Goal: Information Seeking & Learning: Learn about a topic

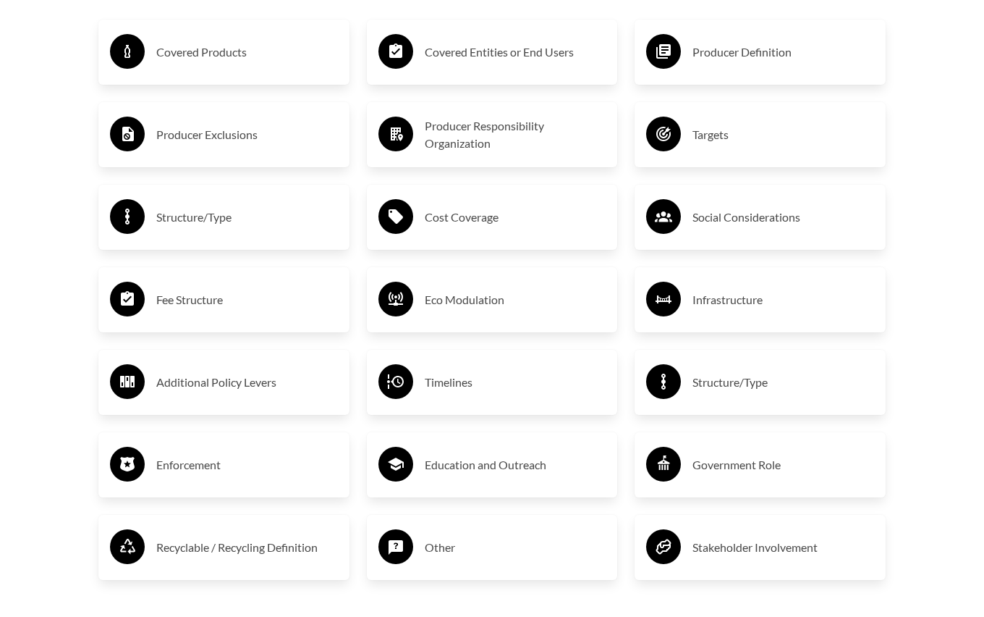
scroll to position [2406, 0]
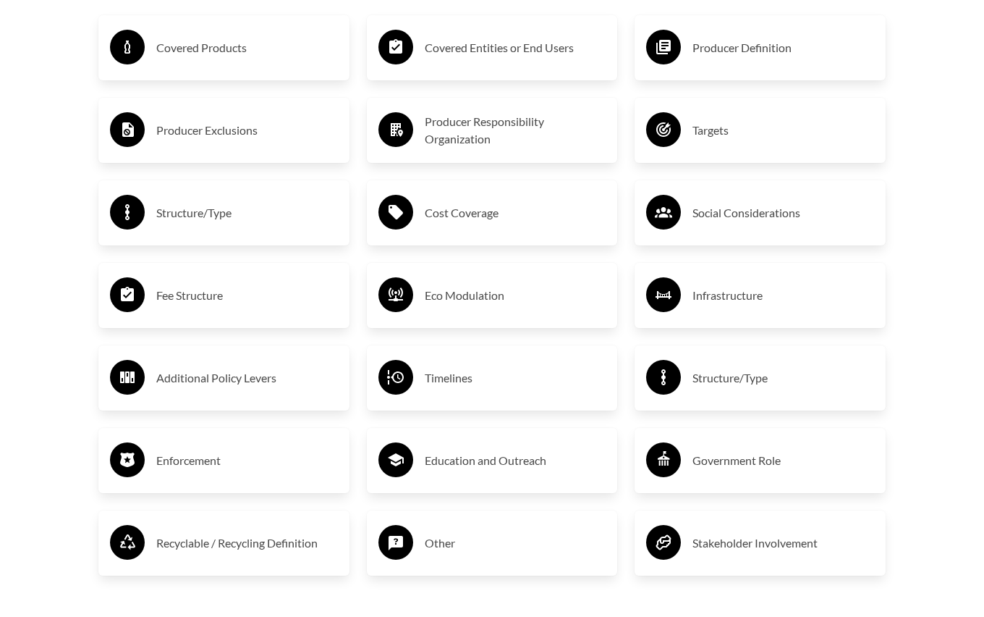
click at [205, 124] on h3 "Producer Exclusions" at bounding box center [247, 130] width 182 height 23
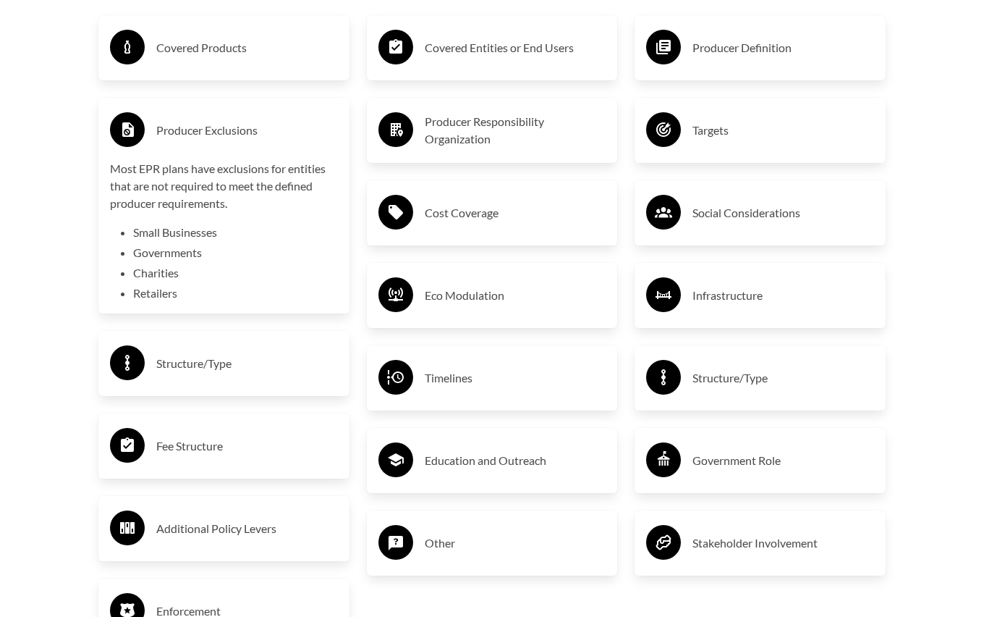
click at [494, 316] on div "Eco Modulation" at bounding box center [492, 295] width 251 height 65
click at [477, 295] on h3 "Eco Modulation" at bounding box center [516, 295] width 182 height 23
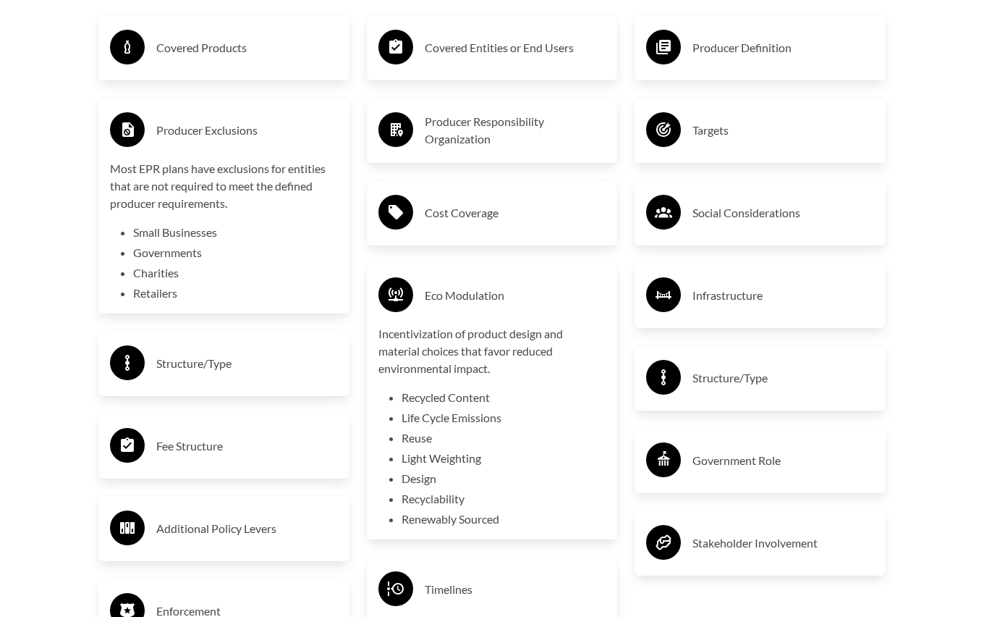
click at [477, 295] on h3 "Eco Modulation" at bounding box center [516, 295] width 182 height 23
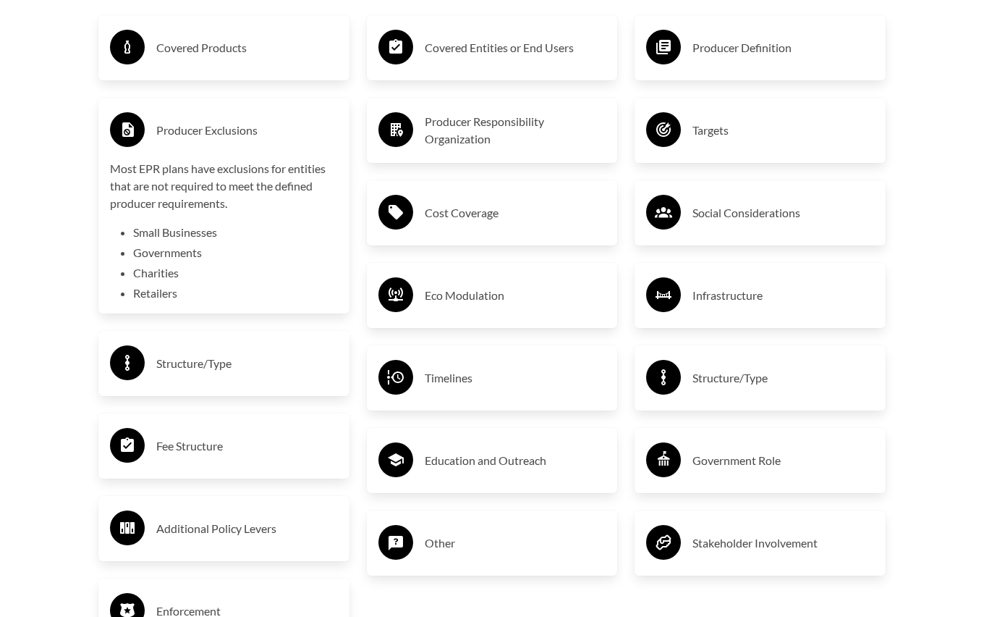
click at [243, 129] on h3 "Producer Exclusions" at bounding box center [247, 130] width 182 height 23
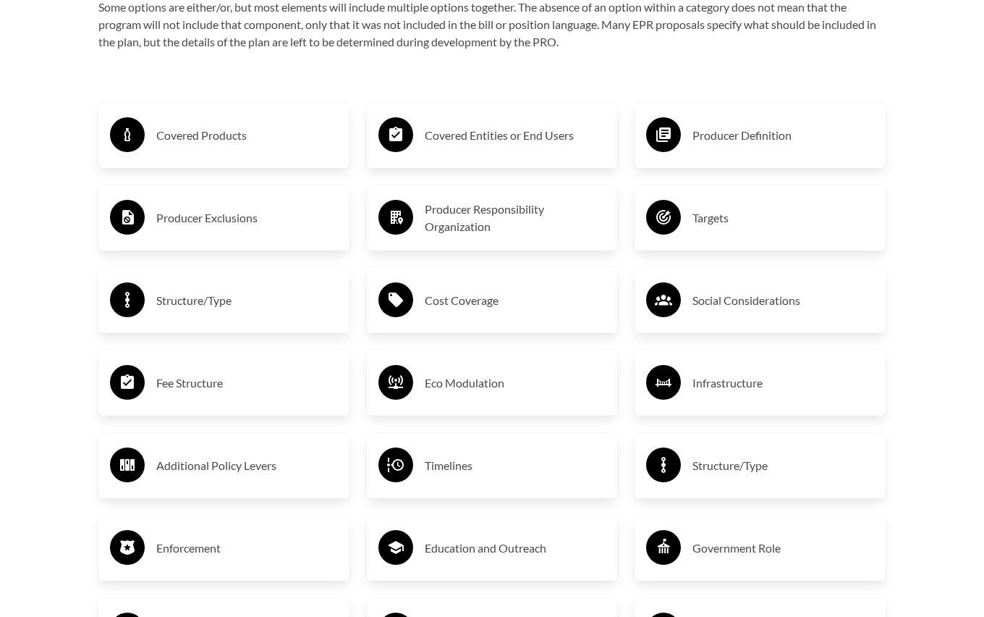
scroll to position [2301, 0]
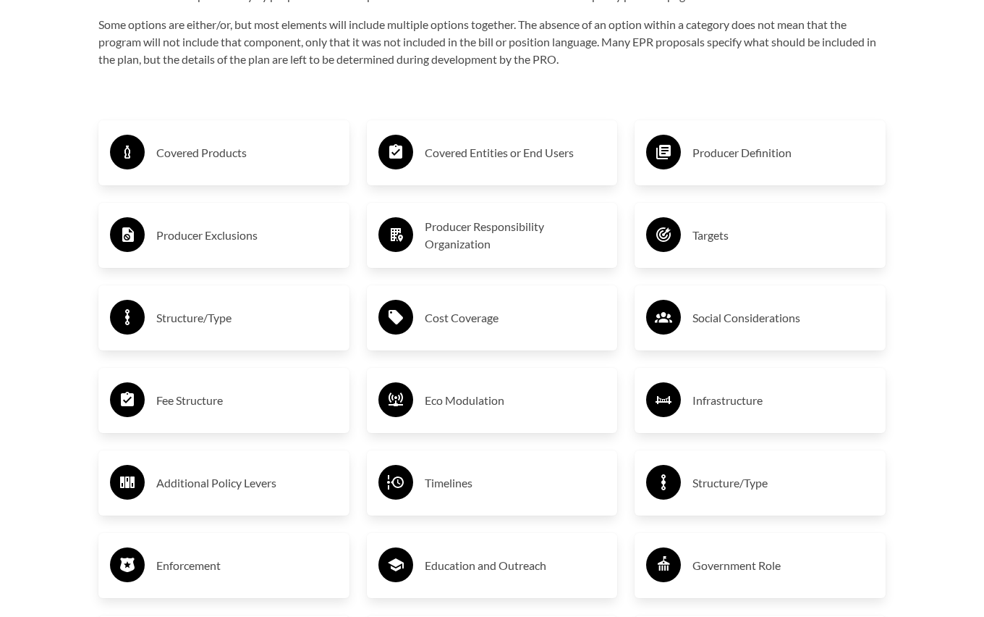
click at [748, 236] on h3 "Targets" at bounding box center [784, 235] width 182 height 23
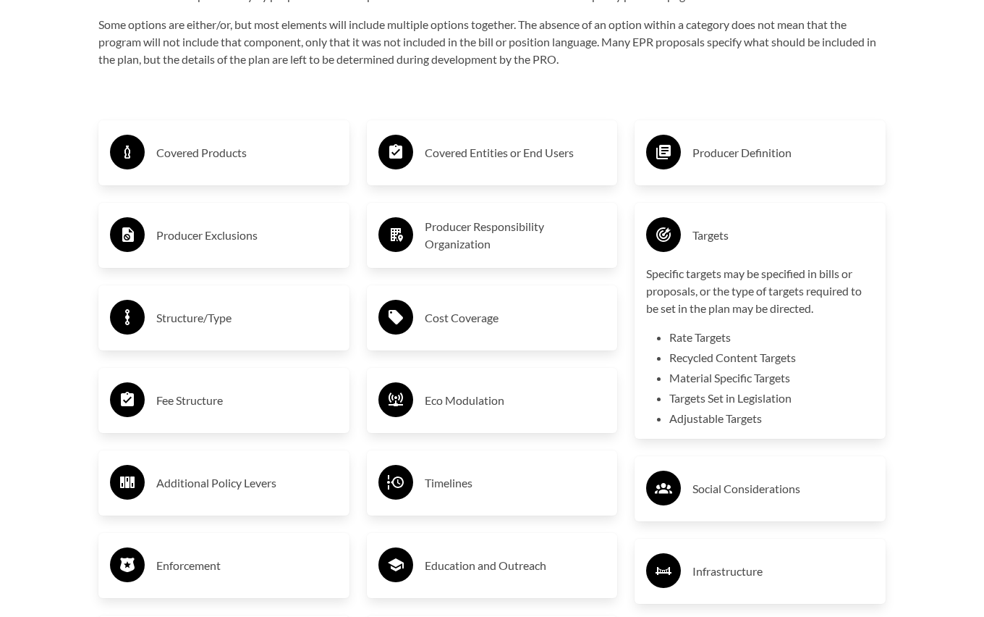
click at [719, 233] on h3 "Targets" at bounding box center [784, 235] width 182 height 23
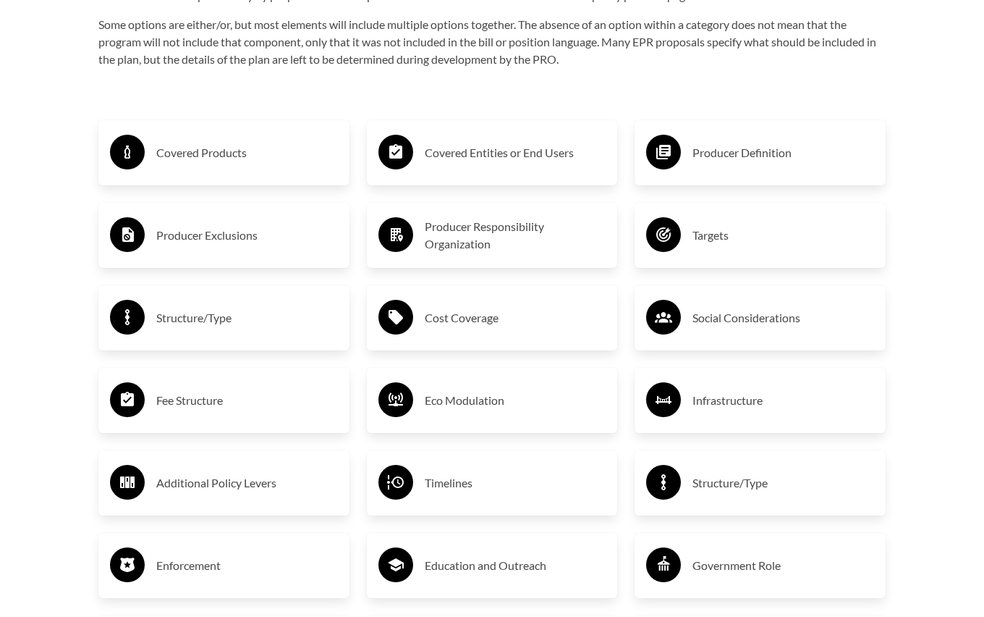
click at [203, 314] on h3 "Structure/Type" at bounding box center [247, 317] width 182 height 23
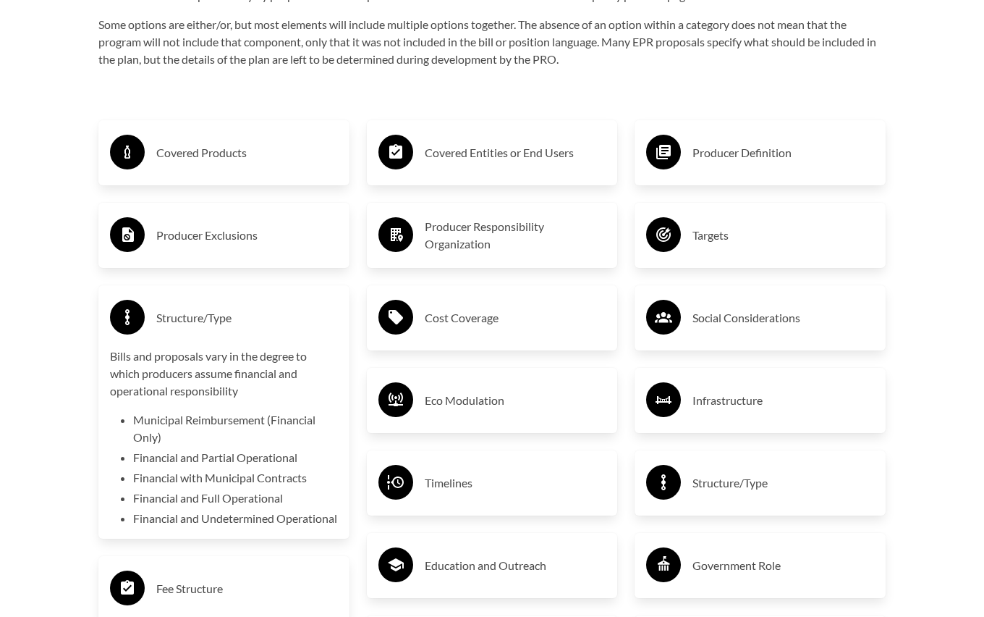
click at [203, 314] on h3 "Structure/Type" at bounding box center [247, 317] width 182 height 23
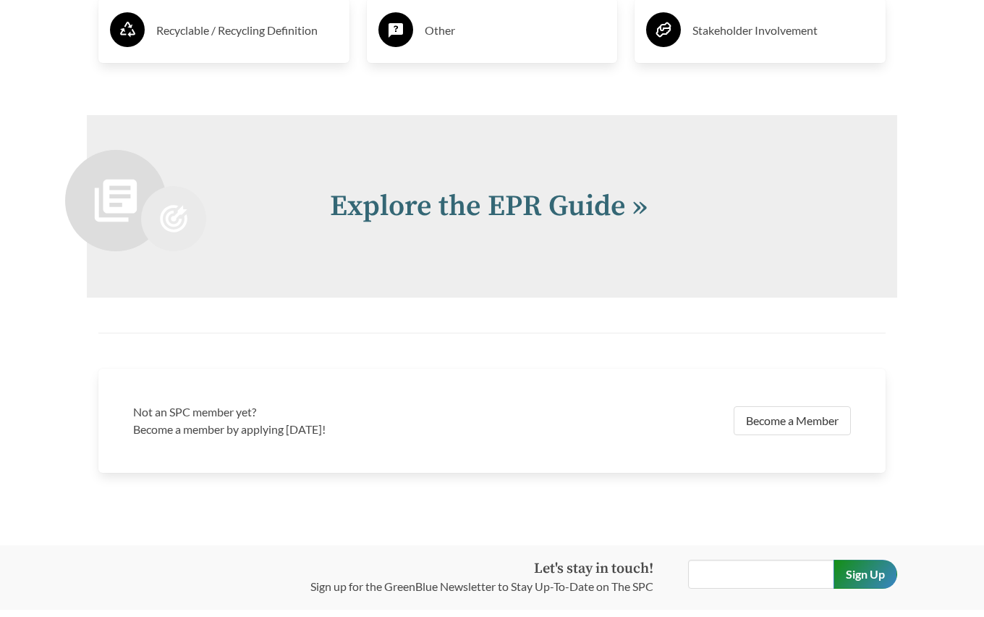
scroll to position [2936, 0]
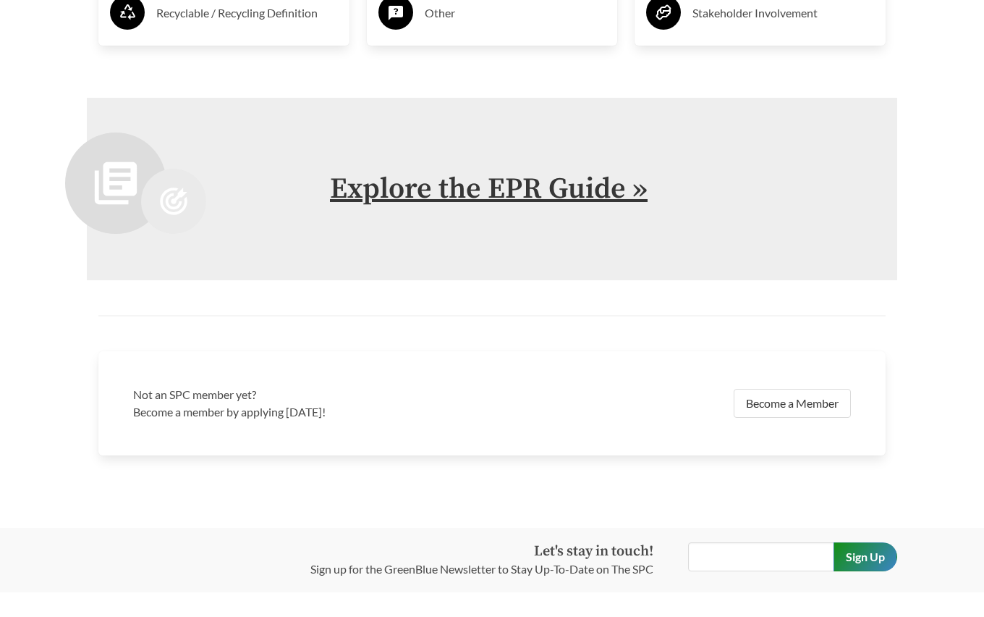
click at [547, 180] on link "Explore the EPR Guide »" at bounding box center [489, 189] width 318 height 36
